Goal: Transaction & Acquisition: Download file/media

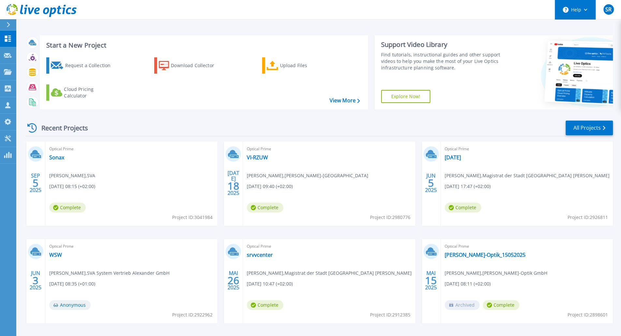
click at [575, 7] on button "Help" at bounding box center [575, 10] width 41 height 20
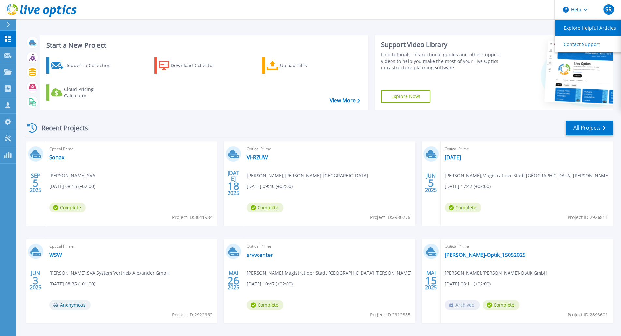
click at [573, 25] on link "Explore Helpful Articles" at bounding box center [591, 28] width 73 height 16
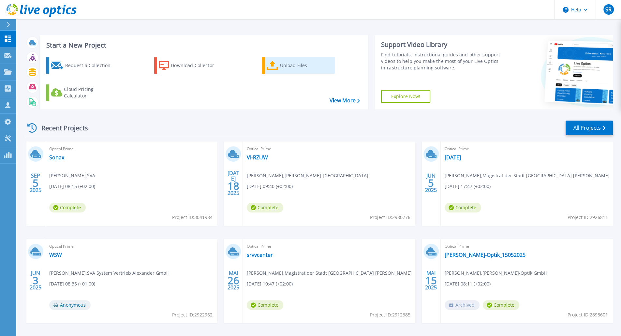
click at [291, 68] on div "Upload Files" at bounding box center [306, 65] width 52 height 13
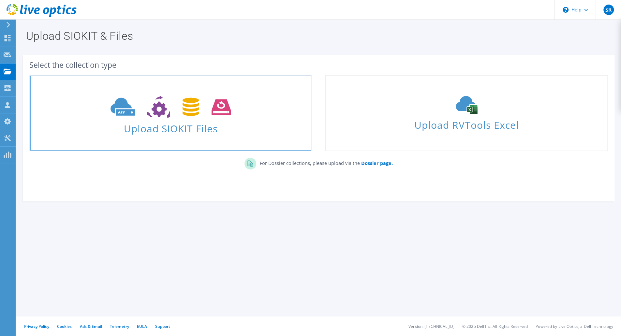
click at [262, 98] on span at bounding box center [170, 106] width 281 height 27
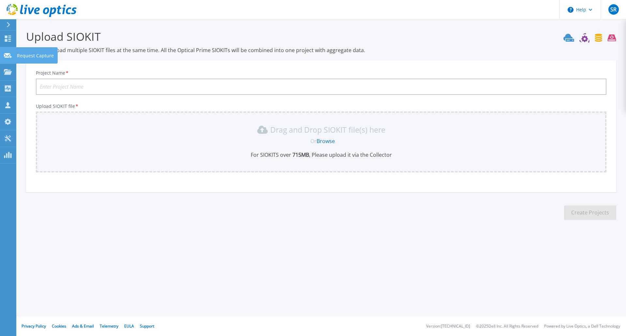
click at [5, 57] on icon at bounding box center [8, 55] width 8 height 5
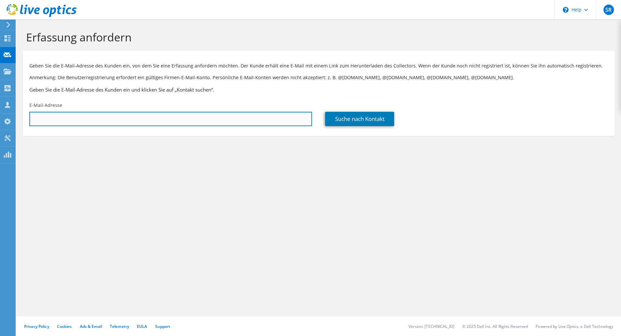
click at [191, 121] on input "text" at bounding box center [170, 119] width 283 height 14
paste input "[PERSON_NAME][EMAIL_ADDRESS][DOMAIN_NAME]"
type input "[PERSON_NAME][EMAIL_ADDRESS][DOMAIN_NAME]"
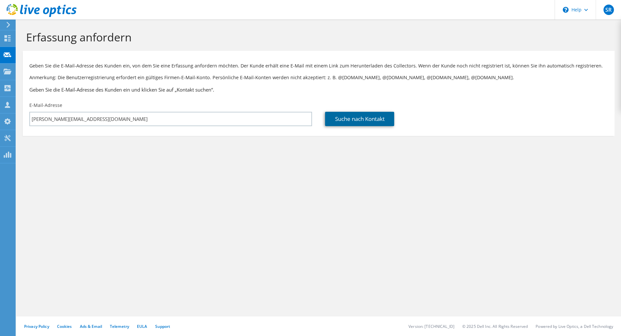
click at [356, 123] on link "Suche nach Kontakt" at bounding box center [359, 119] width 69 height 14
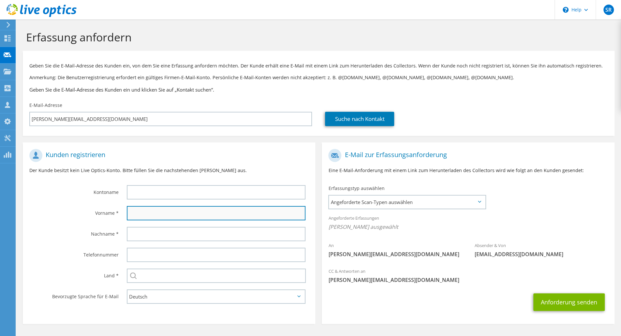
click at [207, 214] on input "text" at bounding box center [216, 213] width 179 height 14
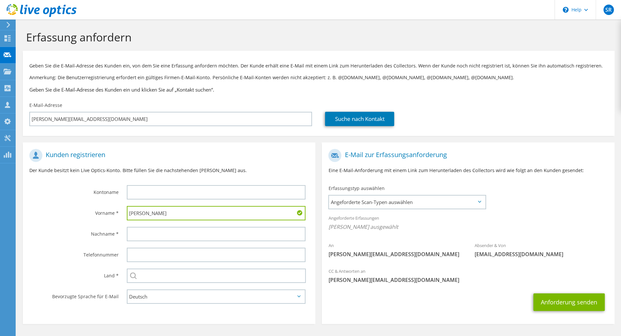
type input "Volker"
type input "Cirksena"
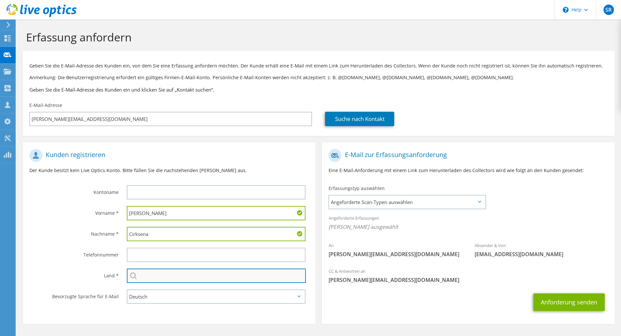
click at [165, 272] on input "text" at bounding box center [216, 276] width 179 height 14
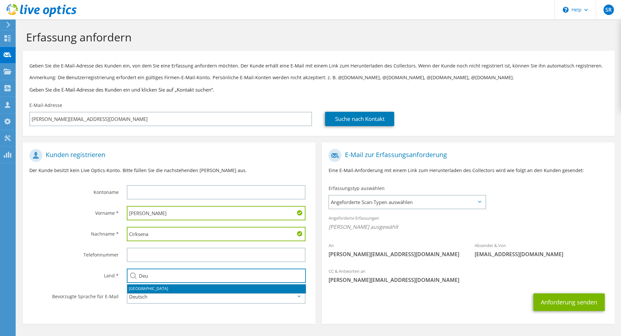
click at [148, 292] on li "[GEOGRAPHIC_DATA]" at bounding box center [216, 288] width 179 height 9
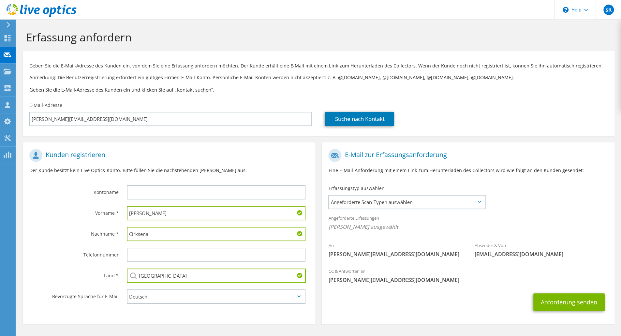
type input "[GEOGRAPHIC_DATA]"
click at [185, 313] on section "Kunden registrieren Der Kunde besitzt kein Live Optics-Konto. Bitte füllen Sie …" at bounding box center [169, 234] width 293 height 182
click at [384, 204] on span "Angeforderte Scan-Typen auswählen" at bounding box center [407, 202] width 156 height 13
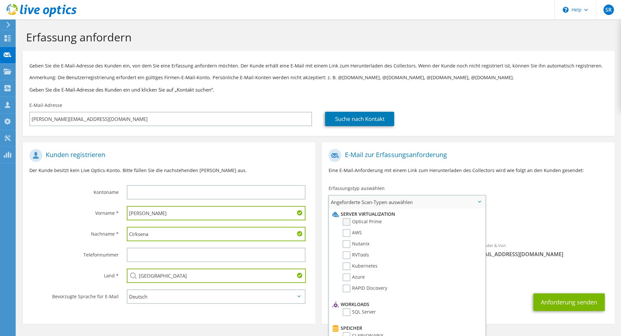
click at [350, 223] on label "Optical Prime" at bounding box center [362, 222] width 39 height 8
click at [0, 0] on input "Optical Prime" at bounding box center [0, 0] width 0 height 0
click at [524, 216] on div "Angeforderte Erfassungen Keine Scans ausgewählt Optical Prime" at bounding box center [468, 224] width 293 height 26
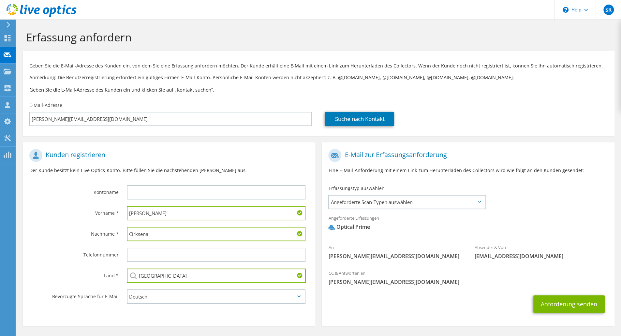
scroll to position [23, 0]
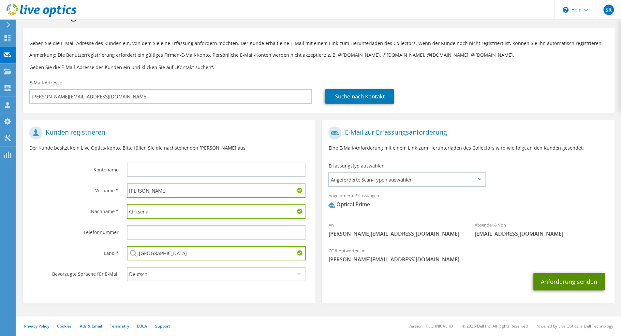
click at [575, 285] on button "Anforderung senden" at bounding box center [569, 282] width 71 height 18
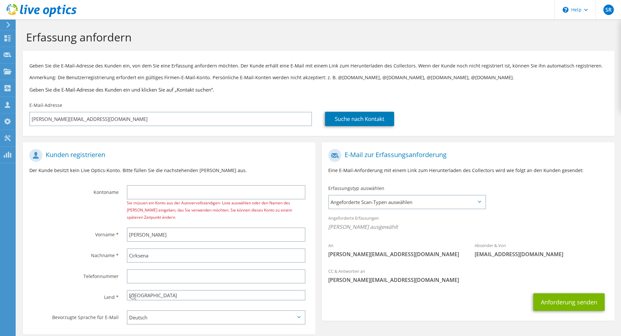
select select "56"
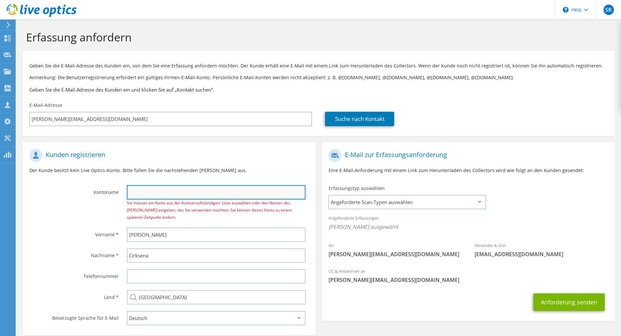
click at [273, 193] on input "text" at bounding box center [216, 192] width 179 height 14
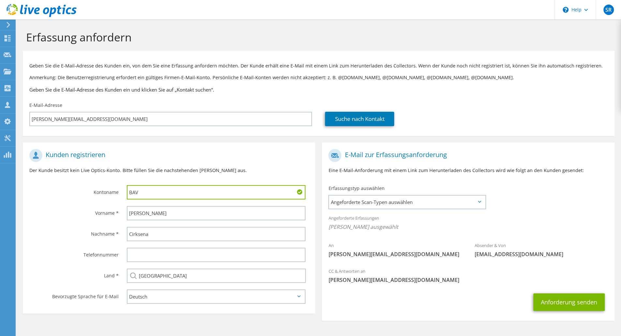
type input "BAV"
click at [566, 305] on button "Anforderung senden" at bounding box center [569, 303] width 71 height 18
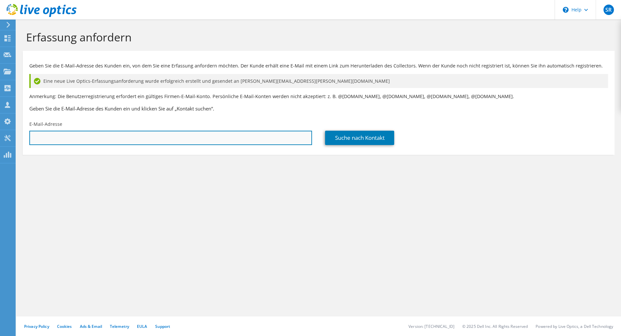
click at [201, 135] on input "text" at bounding box center [170, 138] width 283 height 14
paste input "volker.cirksena@bav.bund.de"
type input "volker.cirksena@bav.bund.de"
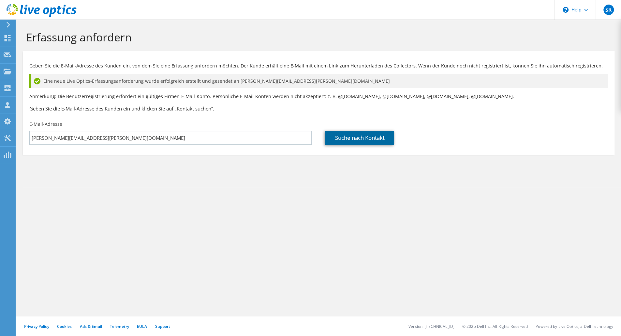
click at [337, 135] on link "Suche nach Kontakt" at bounding box center [359, 138] width 69 height 14
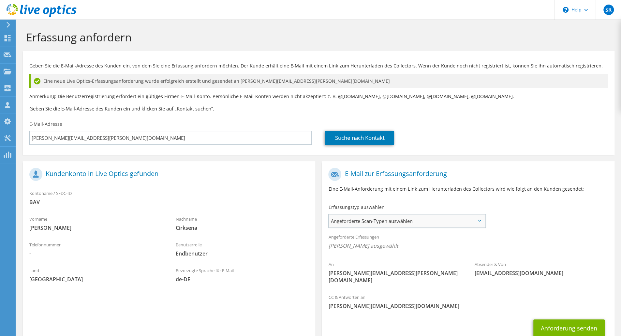
click at [366, 220] on span "Angeforderte Scan-Typen auswählen" at bounding box center [407, 221] width 156 height 13
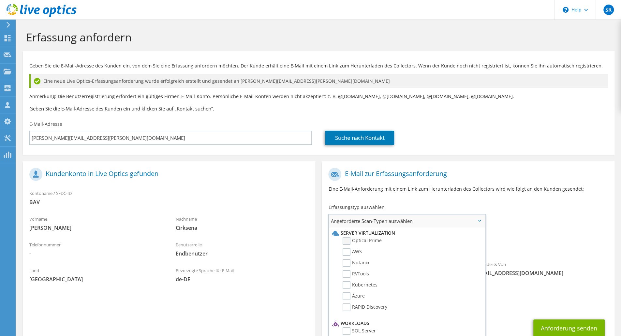
click at [348, 241] on label "Optical Prime" at bounding box center [362, 241] width 39 height 8
click at [0, 0] on input "Optical Prime" at bounding box center [0, 0] width 0 height 0
click at [530, 227] on div "An volker.cirksena@bav.bund.de Absender & Von liveoptics@liveoptics.com" at bounding box center [468, 229] width 293 height 128
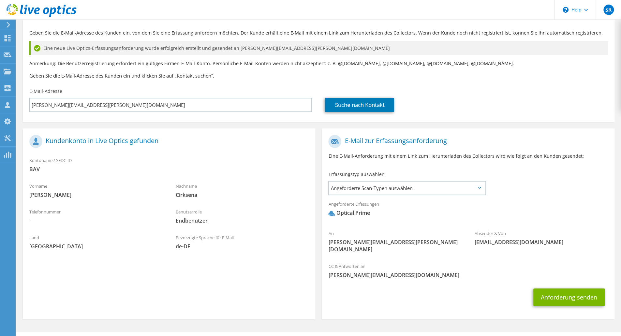
scroll to position [42, 0]
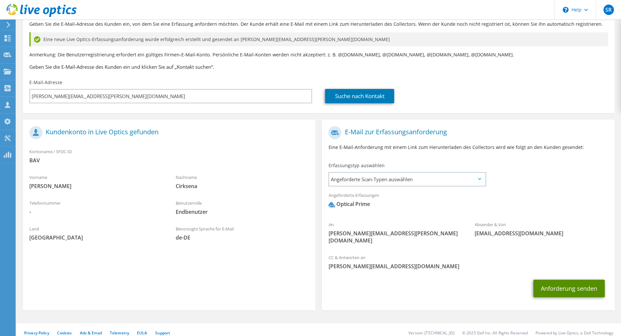
click at [578, 282] on button "Anforderung senden" at bounding box center [569, 289] width 71 height 18
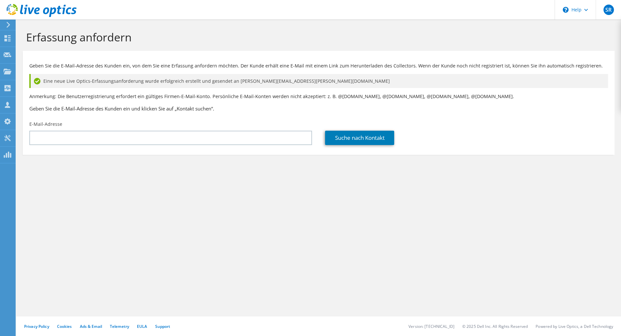
click at [23, 133] on div "E-Mail-Adresse" at bounding box center [171, 133] width 296 height 31
click at [5, 155] on icon at bounding box center [8, 155] width 8 height 6
click at [165, 330] on div "Privacy Policy Cookies Ads & Email Telemetry [GEOGRAPHIC_DATA] Support Version:…" at bounding box center [318, 327] width 605 height 20
click at [165, 327] on link "Support" at bounding box center [162, 327] width 15 height 6
click at [5, 69] on use at bounding box center [8, 71] width 8 height 6
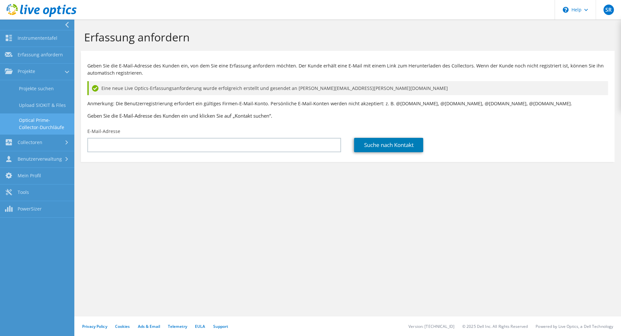
click at [31, 124] on link "Optical Prime-Collector-Durchläufe" at bounding box center [37, 124] width 74 height 21
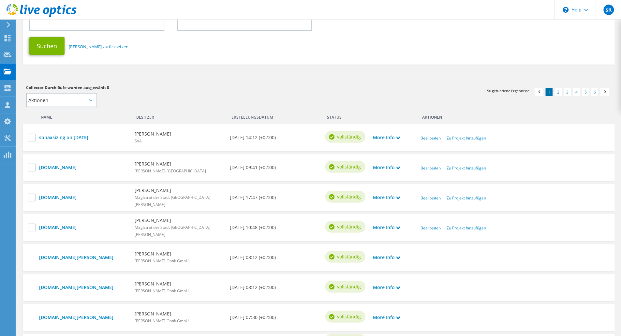
scroll to position [106, 0]
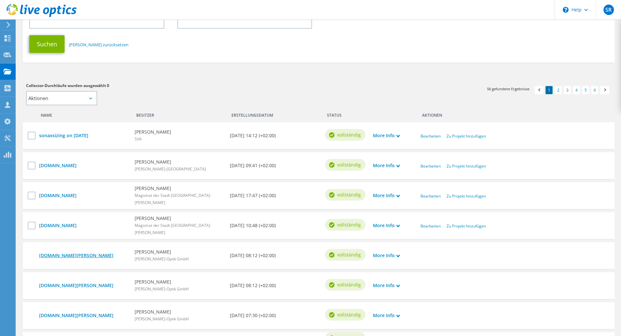
click at [91, 256] on link "[DOMAIN_NAME][PERSON_NAME]" at bounding box center [83, 255] width 89 height 7
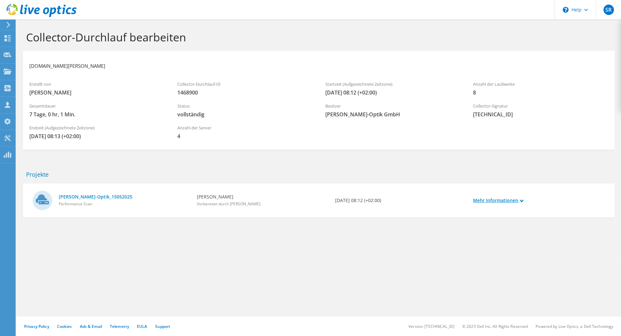
click at [498, 202] on link "Mehr Informationen" at bounding box center [498, 200] width 50 height 7
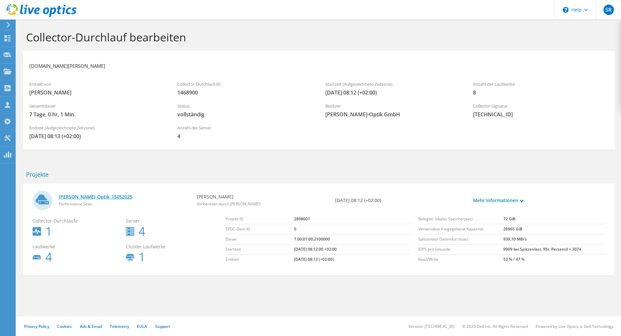
click at [74, 197] on link "[PERSON_NAME]-Optik_15052025" at bounding box center [125, 196] width 132 height 7
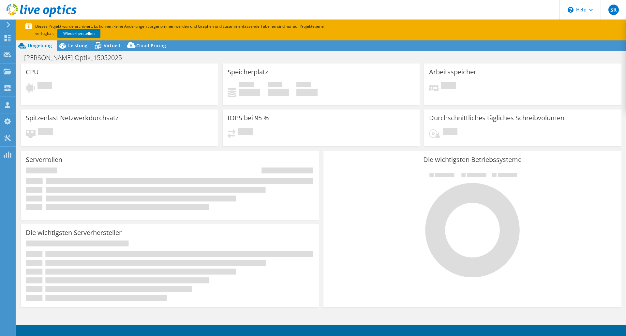
select select "USD"
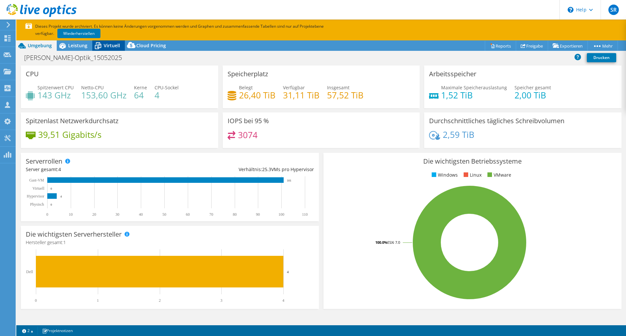
click at [110, 49] on span "Virtuell" at bounding box center [112, 45] width 16 height 6
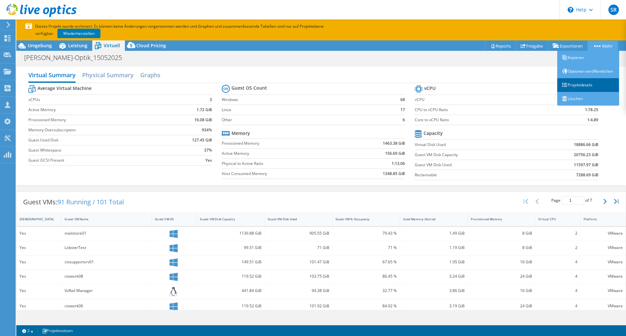
click at [578, 92] on link "Projektdetails" at bounding box center [588, 85] width 62 height 14
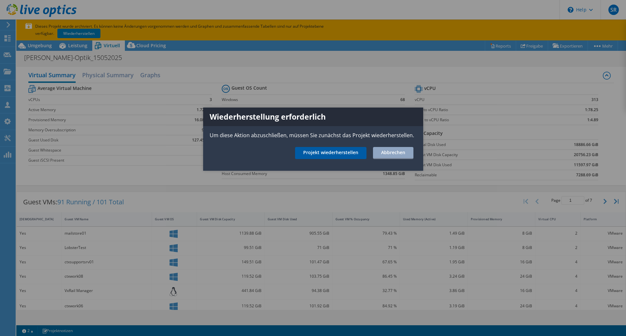
click at [352, 156] on link "Projekt wiederherstellen" at bounding box center [330, 153] width 71 height 12
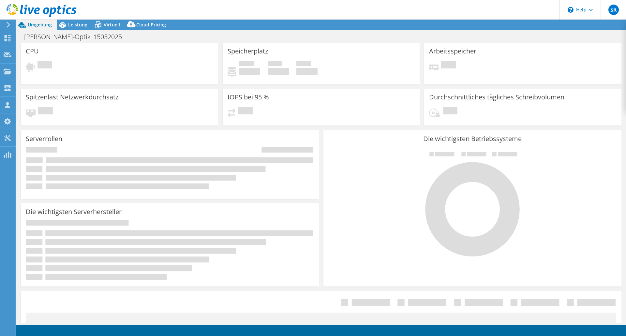
select select "USD"
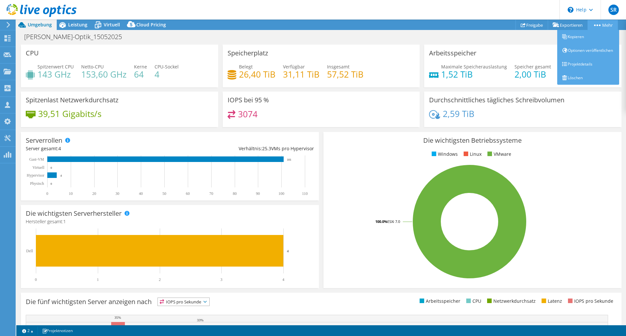
click at [610, 24] on link "Mehr" at bounding box center [603, 25] width 30 height 10
click at [580, 69] on link "Projektdetails" at bounding box center [588, 64] width 62 height 14
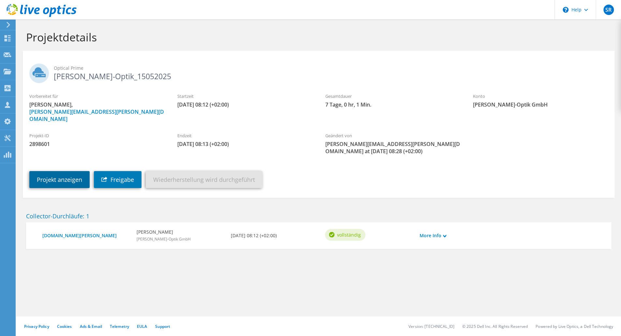
click at [62, 172] on link "Projekt anzeigen" at bounding box center [59, 179] width 60 height 17
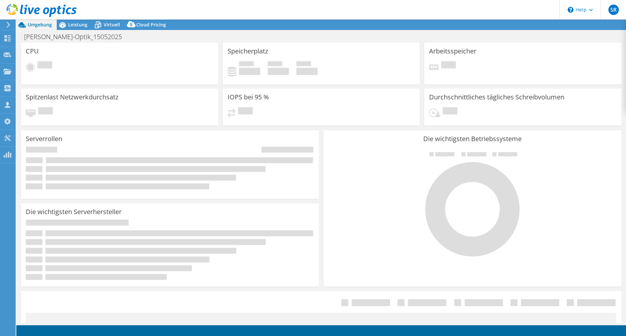
select select "USD"
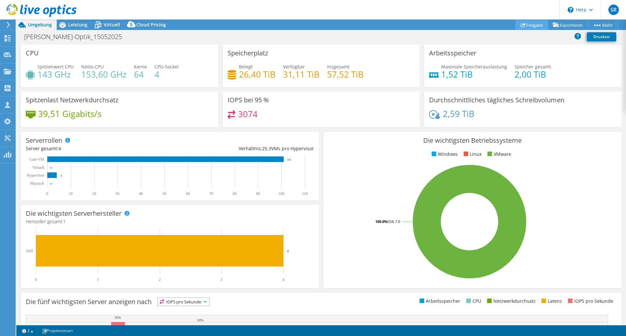
click at [536, 26] on link "Freigabe" at bounding box center [532, 25] width 33 height 10
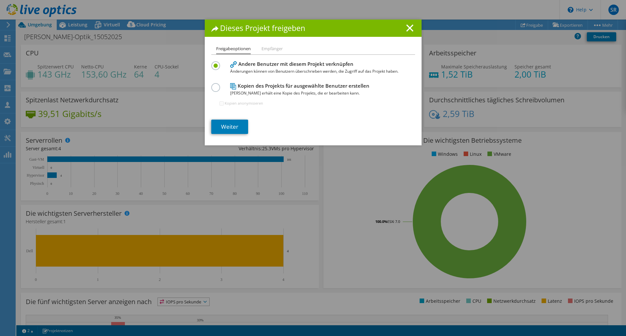
click at [214, 85] on label at bounding box center [216, 84] width 11 height 2
click at [0, 0] on input "radio" at bounding box center [0, 0] width 0 height 0
click at [231, 103] on label "Kopien anonymisieren" at bounding box center [244, 103] width 38 height 7
click at [224, 103] on input "Kopien anonymisieren" at bounding box center [222, 103] width 4 height 4
checkbox input "true"
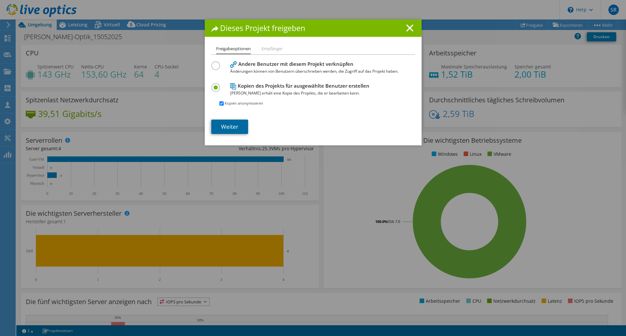
click at [225, 126] on link "Weiter" at bounding box center [229, 127] width 37 height 14
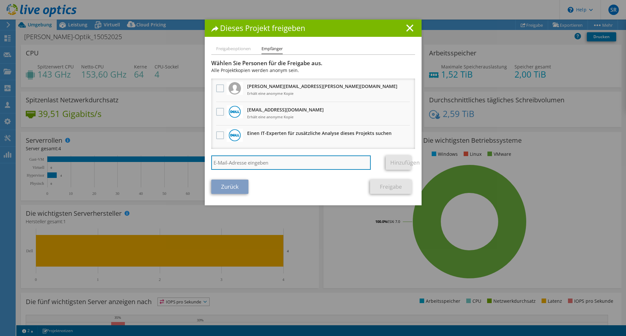
click at [234, 164] on input "search" at bounding box center [291, 163] width 160 height 14
type input "[PERSON_NAME][EMAIL_ADDRESS][DOMAIN_NAME]"
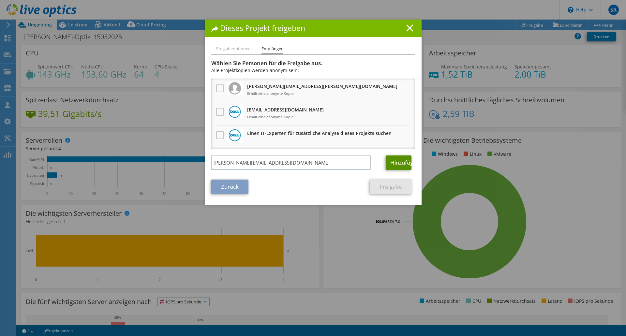
click at [399, 161] on link "Hinzufügen" at bounding box center [399, 163] width 26 height 14
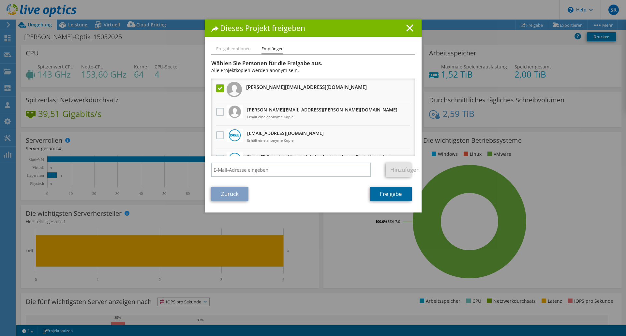
click at [392, 195] on link "Freigabe" at bounding box center [391, 194] width 42 height 14
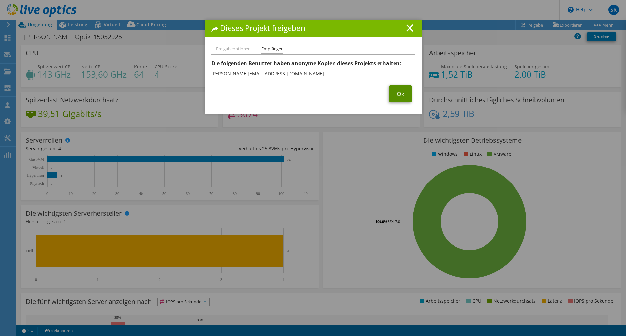
click at [402, 94] on link "Ok" at bounding box center [400, 93] width 23 height 17
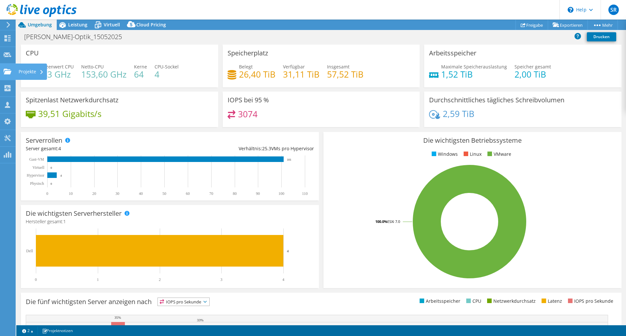
click at [9, 71] on use at bounding box center [8, 71] width 8 height 6
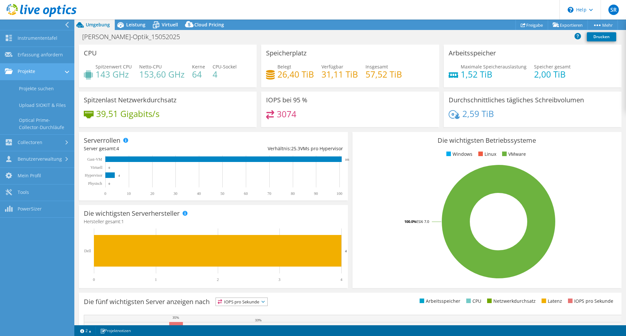
click at [35, 72] on link "Projekte" at bounding box center [37, 72] width 74 height 17
click at [33, 88] on link "Projekte suchen" at bounding box center [37, 88] width 74 height 17
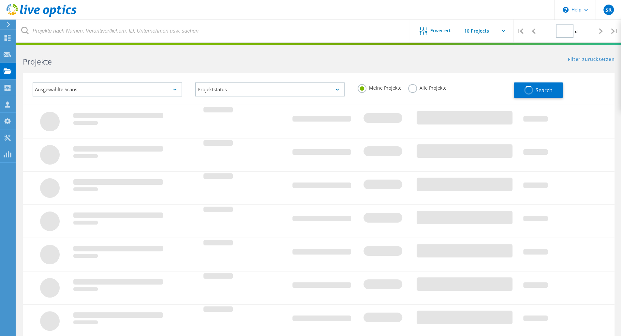
type input "1"
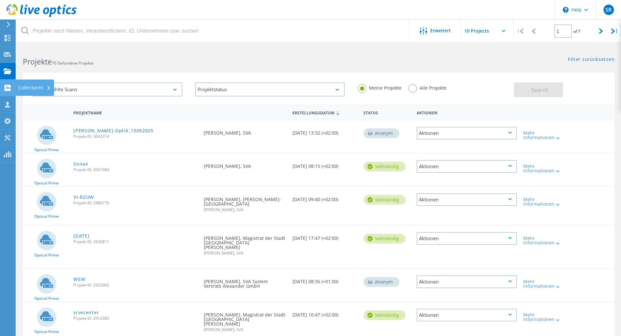
click at [10, 88] on use at bounding box center [8, 88] width 6 height 6
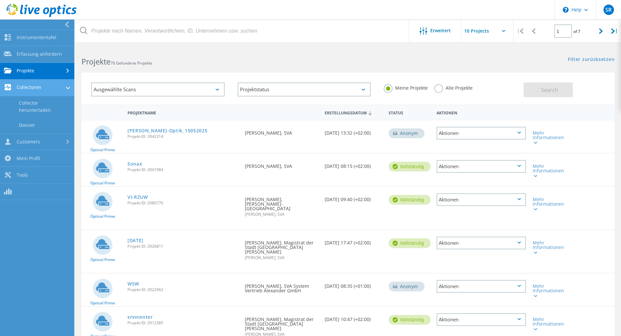
click at [23, 88] on link "Collectoren" at bounding box center [37, 88] width 74 height 17
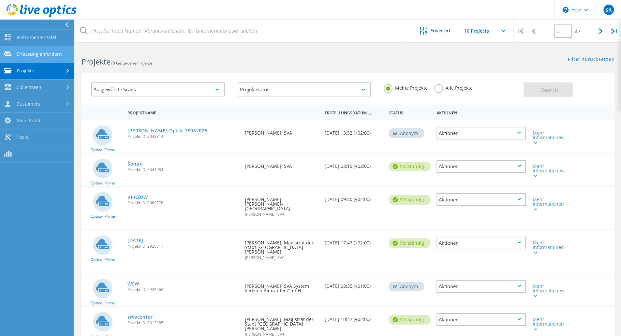
click at [25, 57] on link "Erfassung anfordern" at bounding box center [37, 54] width 74 height 17
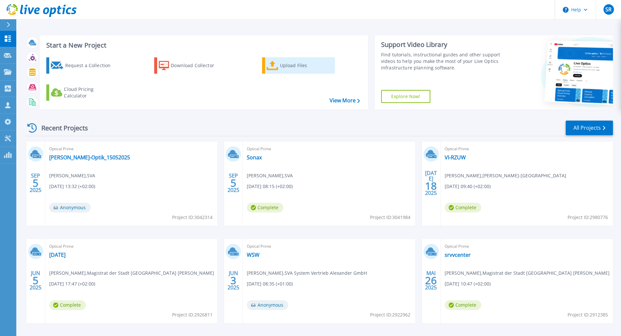
click at [283, 68] on div "Upload Files" at bounding box center [306, 65] width 52 height 13
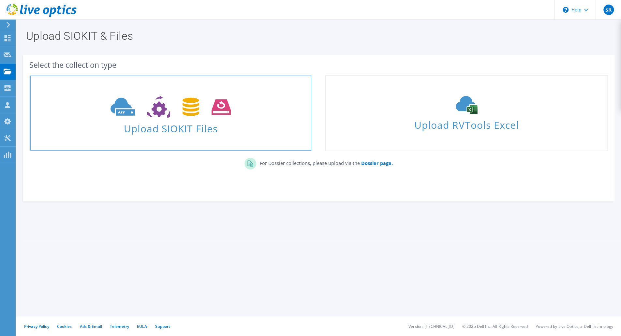
click at [204, 117] on icon at bounding box center [171, 107] width 120 height 23
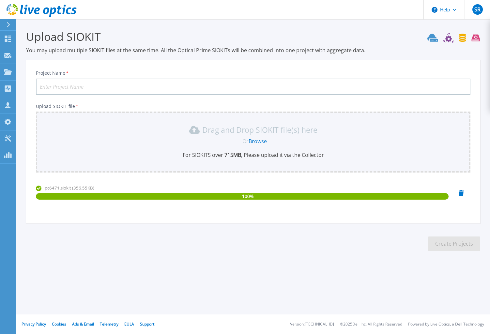
click at [367, 84] on input "Project Name *" at bounding box center [253, 87] width 434 height 16
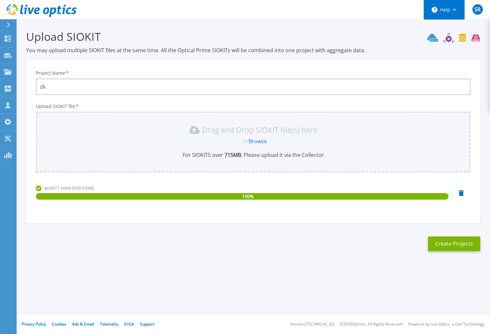
type input "dk"
click at [455, 11] on icon at bounding box center [455, 10] width 4 height 2
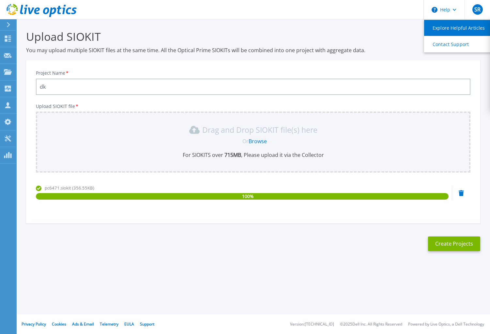
click at [449, 30] on link "Explore Helpful Articles" at bounding box center [460, 28] width 73 height 16
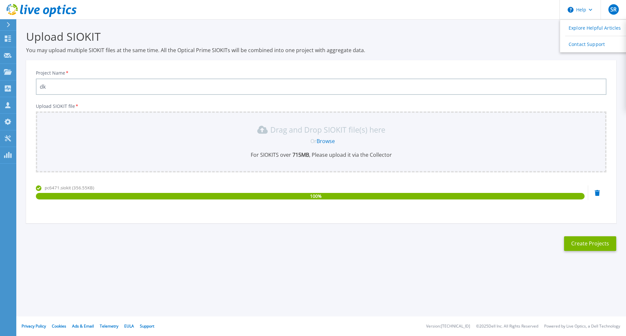
click at [24, 7] on icon at bounding box center [42, 10] width 70 height 13
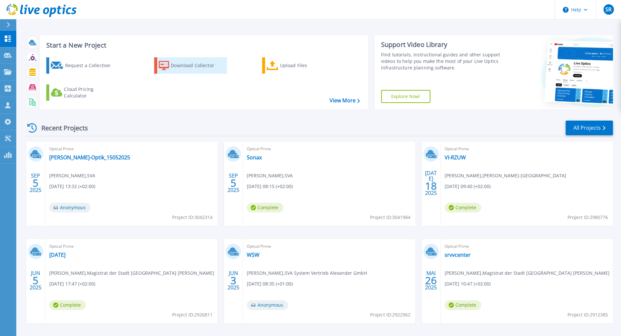
click at [190, 68] on div "Download Collector" at bounding box center [197, 65] width 52 height 13
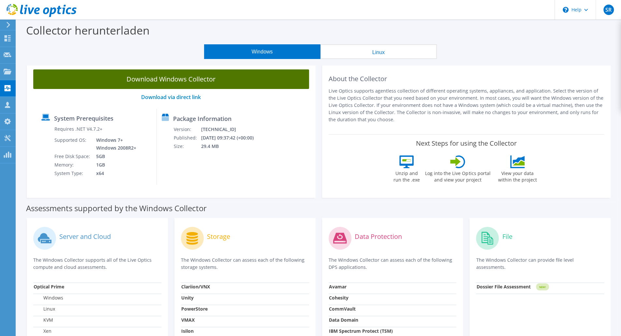
click at [156, 82] on link "Download Windows Collector" at bounding box center [171, 79] width 276 height 20
